Goal: Transaction & Acquisition: Subscribe to service/newsletter

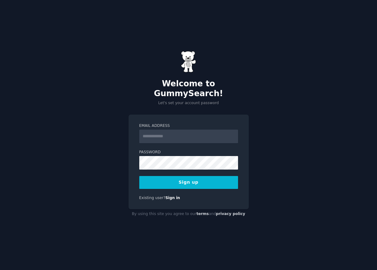
click at [164, 131] on input "Email Address" at bounding box center [188, 136] width 99 height 14
click at [274, 94] on div "Welcome to GummySearch! Let's set your account password Email Address Password …" at bounding box center [188, 135] width 377 height 270
click at [161, 131] on input "Email Address" at bounding box center [188, 136] width 99 height 14
type input "**********"
click at [196, 176] on button "Sign up" at bounding box center [188, 182] width 99 height 13
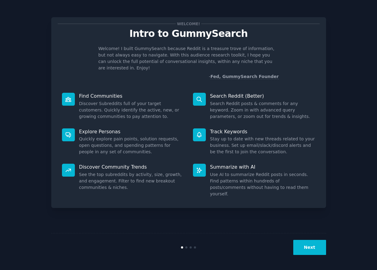
click at [317, 253] on button "Next" at bounding box center [309, 247] width 33 height 15
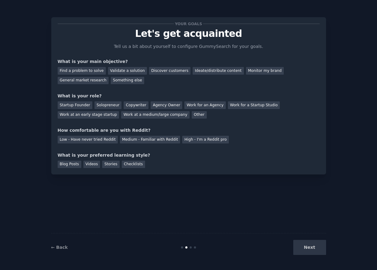
click at [314, 245] on div "Next" at bounding box center [280, 247] width 92 height 15
click at [301, 245] on div "Next" at bounding box center [280, 247] width 92 height 15
click at [309, 247] on div "Next" at bounding box center [280, 247] width 92 height 15
click at [91, 68] on div "Find a problem to solve" at bounding box center [82, 71] width 48 height 8
click at [118, 70] on div "Validate a solution" at bounding box center [127, 71] width 39 height 8
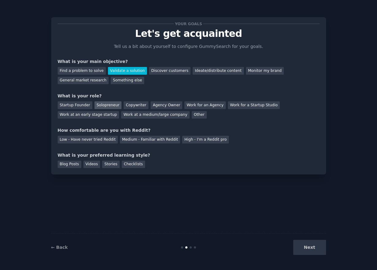
click at [110, 102] on div "Solopreneur" at bounding box center [108, 105] width 27 height 8
click at [85, 140] on div "Low - Have never tried Reddit" at bounding box center [88, 140] width 60 height 8
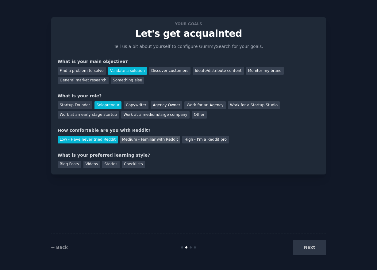
click at [160, 139] on div "Medium - Familiar with Reddit" at bounding box center [150, 140] width 60 height 8
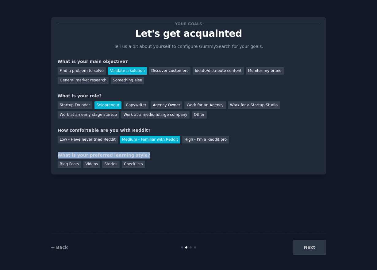
drag, startPoint x: 57, startPoint y: 154, endPoint x: 136, endPoint y: 155, distance: 78.6
click at [136, 155] on div "What is your preferred learning style?" at bounding box center [189, 155] width 262 height 6
click at [142, 155] on div "What is your preferred learning style?" at bounding box center [189, 155] width 262 height 6
click at [73, 164] on div "Blog Posts" at bounding box center [70, 164] width 24 height 8
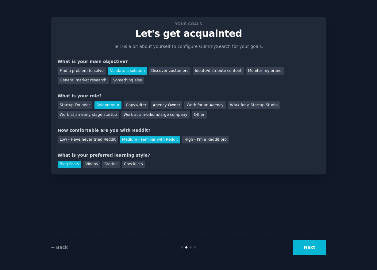
click at [320, 243] on button "Next" at bounding box center [309, 247] width 33 height 15
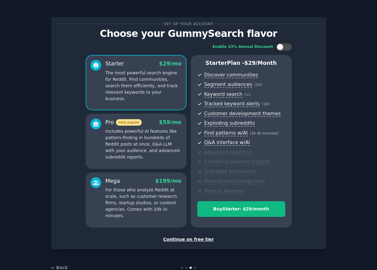
click at [186, 238] on div "Continue on free tier" at bounding box center [189, 239] width 262 height 6
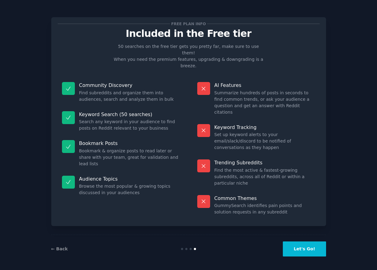
click at [307, 245] on button "Let's Go!" at bounding box center [304, 248] width 43 height 15
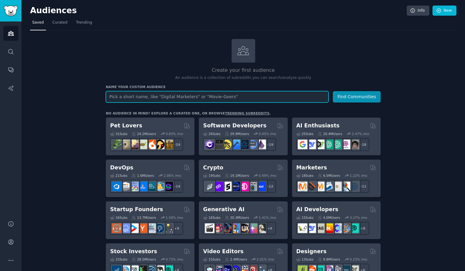
click at [204, 97] on input "text" at bounding box center [217, 96] width 223 height 11
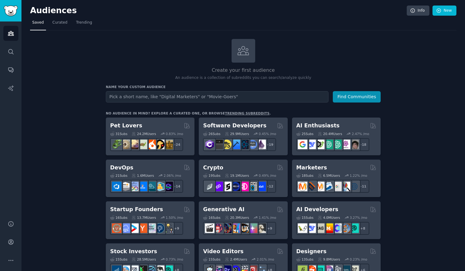
click at [153, 49] on div "Create your first audience An audience is a collection of subreddits you can se…" at bounding box center [243, 60] width 275 height 42
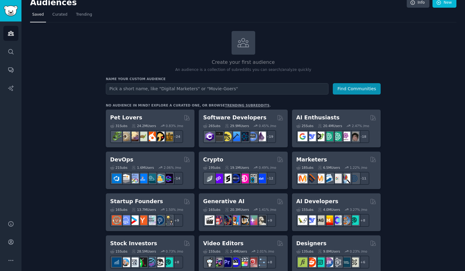
scroll to position [10, 0]
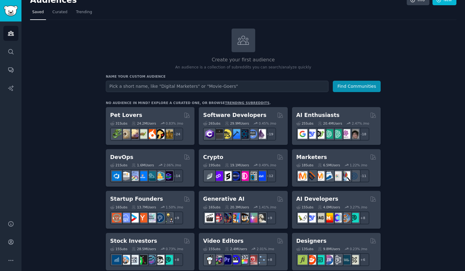
click at [189, 54] on div "Create your first audience An audience is a collection of subreddits you can se…" at bounding box center [243, 50] width 275 height 42
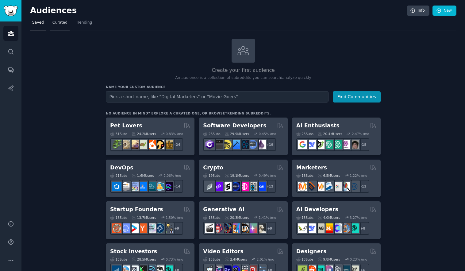
click at [59, 24] on span "Curated" at bounding box center [59, 23] width 15 height 6
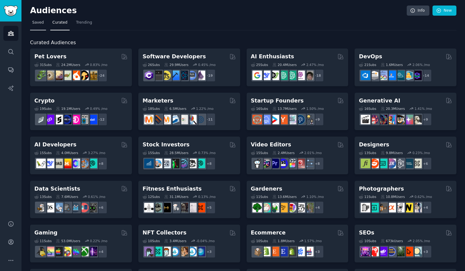
click at [38, 22] on span "Saved" at bounding box center [38, 23] width 12 height 6
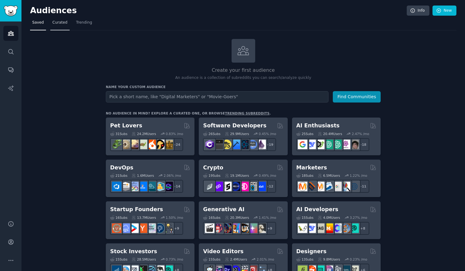
click at [59, 27] on link "Curated" at bounding box center [59, 24] width 19 height 13
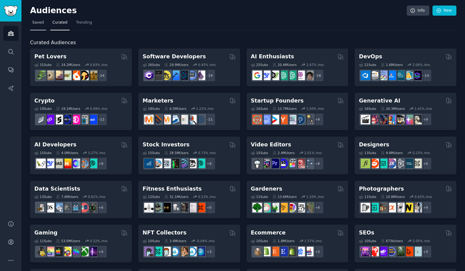
click at [39, 23] on span "Saved" at bounding box center [38, 23] width 12 height 6
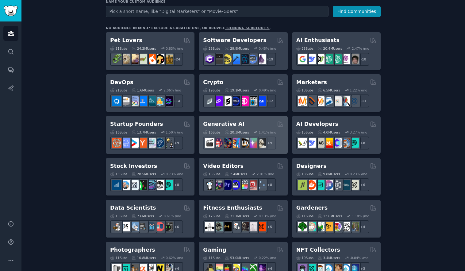
scroll to position [107, 0]
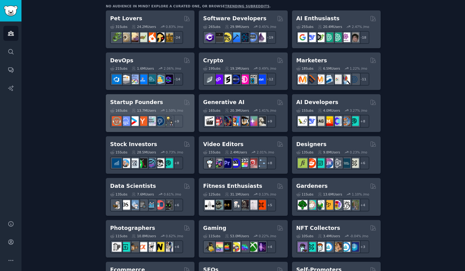
click at [147, 106] on div "Startup Founders 16 Sub s 13.7M Users 1.50 % /mo + 9" at bounding box center [150, 113] width 89 height 38
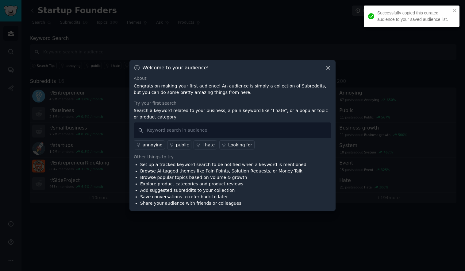
click at [328, 68] on icon at bounding box center [328, 67] width 6 height 6
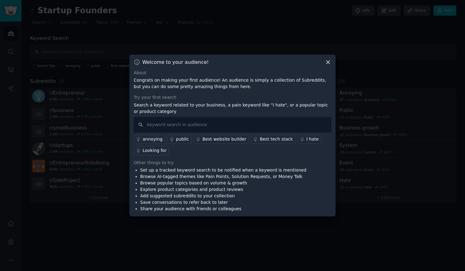
click at [328, 61] on icon at bounding box center [328, 62] width 6 height 6
